Goal: Transaction & Acquisition: Purchase product/service

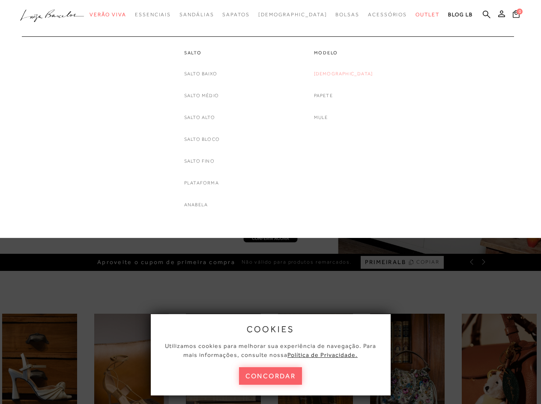
click at [347, 75] on link "[DEMOGRAPHIC_DATA]" at bounding box center [343, 73] width 59 height 9
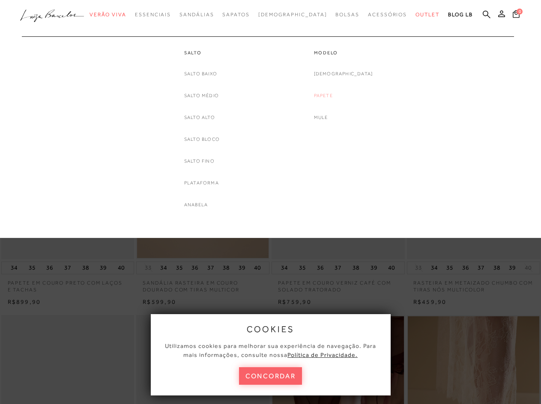
click at [333, 93] on link "Papete" at bounding box center [323, 95] width 19 height 9
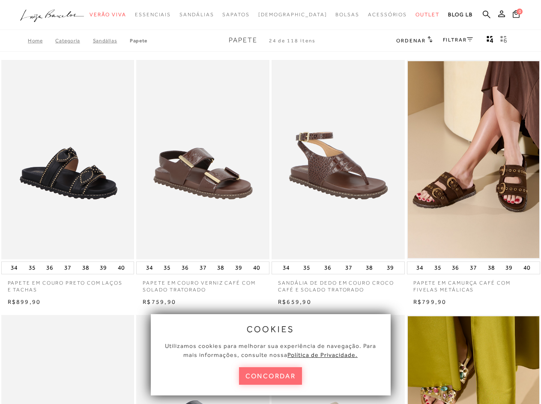
click at [290, 374] on button "concordar" at bounding box center [270, 376] width 63 height 18
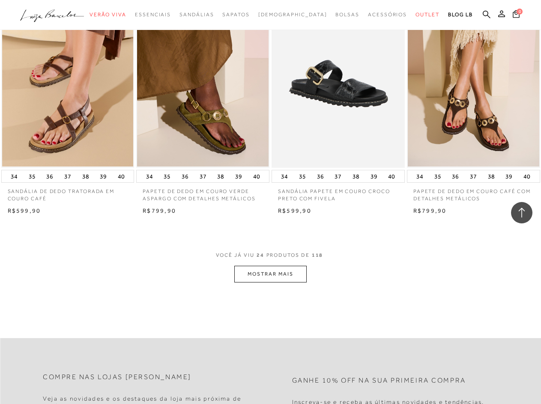
scroll to position [1370, 0]
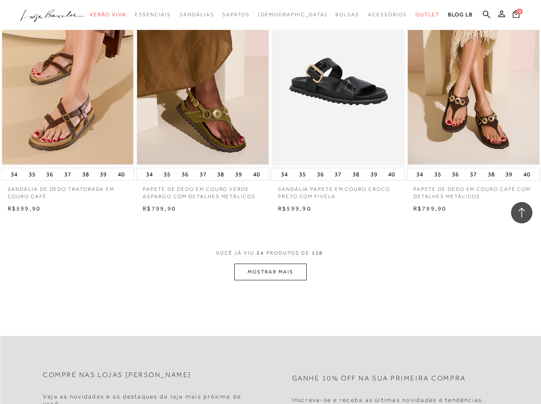
click at [268, 275] on button "MOSTRAR MAIS" at bounding box center [270, 272] width 72 height 17
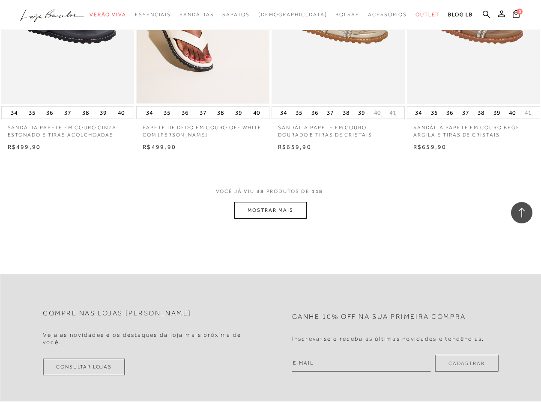
scroll to position [2998, 0]
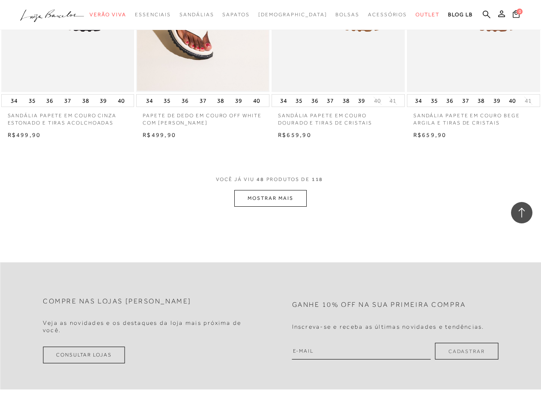
click at [293, 201] on button "MOSTRAR MAIS" at bounding box center [270, 198] width 72 height 17
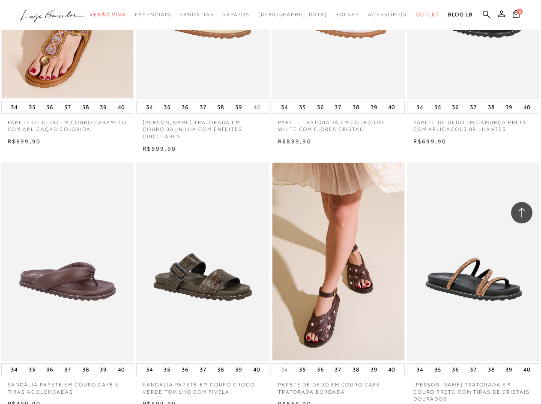
scroll to position [4540, 0]
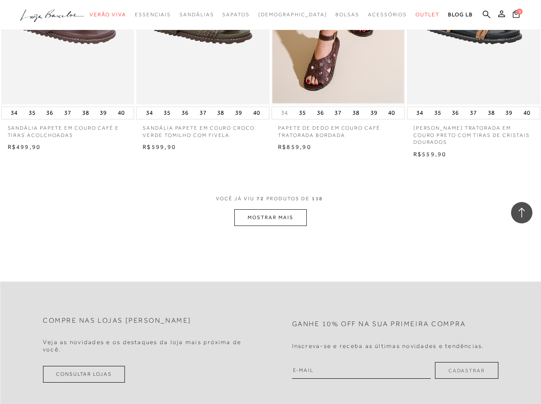
click at [260, 220] on button "MOSTRAR MAIS" at bounding box center [270, 217] width 72 height 17
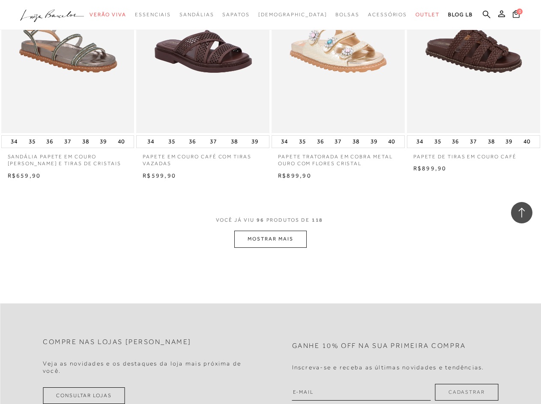
scroll to position [6081, 0]
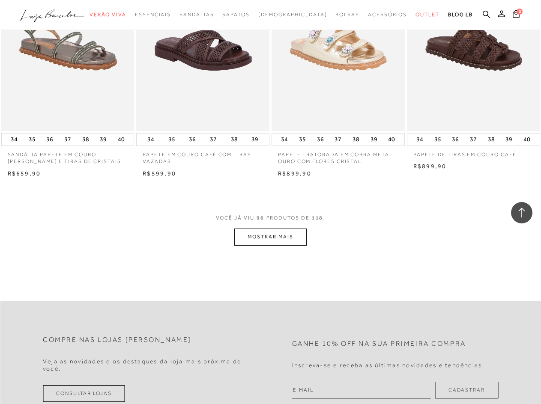
click at [289, 239] on button "MOSTRAR MAIS" at bounding box center [270, 237] width 72 height 17
